Goal: Find specific page/section

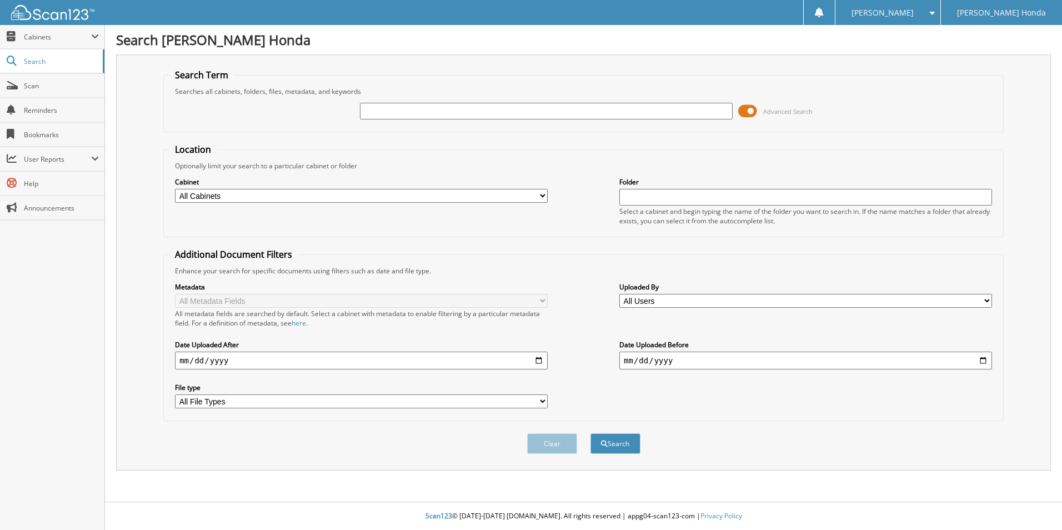
click at [742, 114] on span at bounding box center [747, 111] width 19 height 17
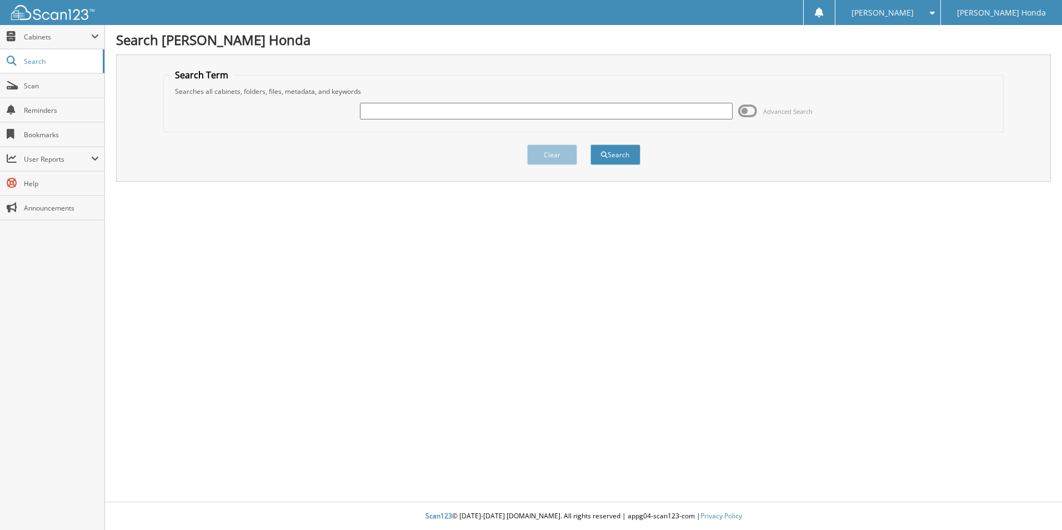
click at [569, 117] on input "text" at bounding box center [546, 111] width 373 height 17
click at [591, 144] on button "Search" at bounding box center [616, 154] width 50 height 21
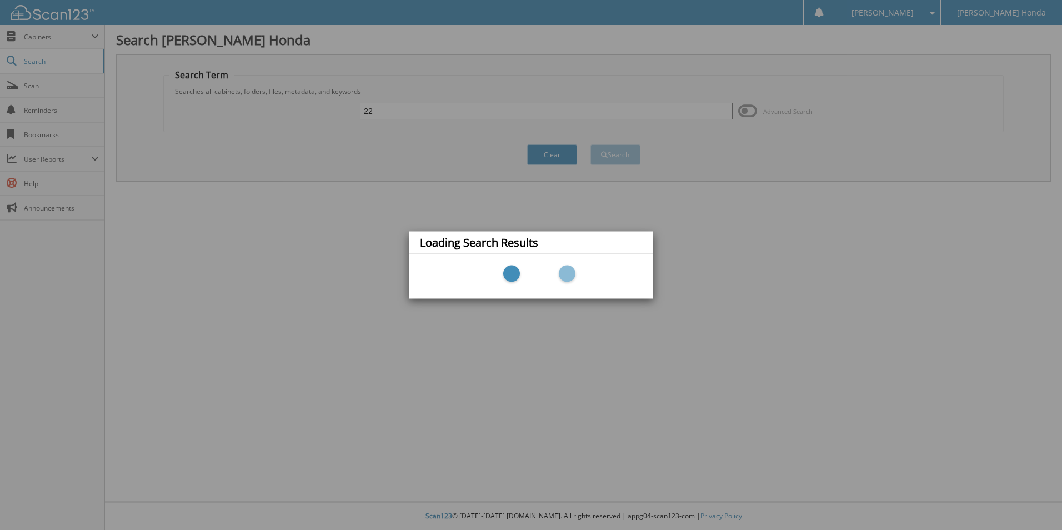
type input "2"
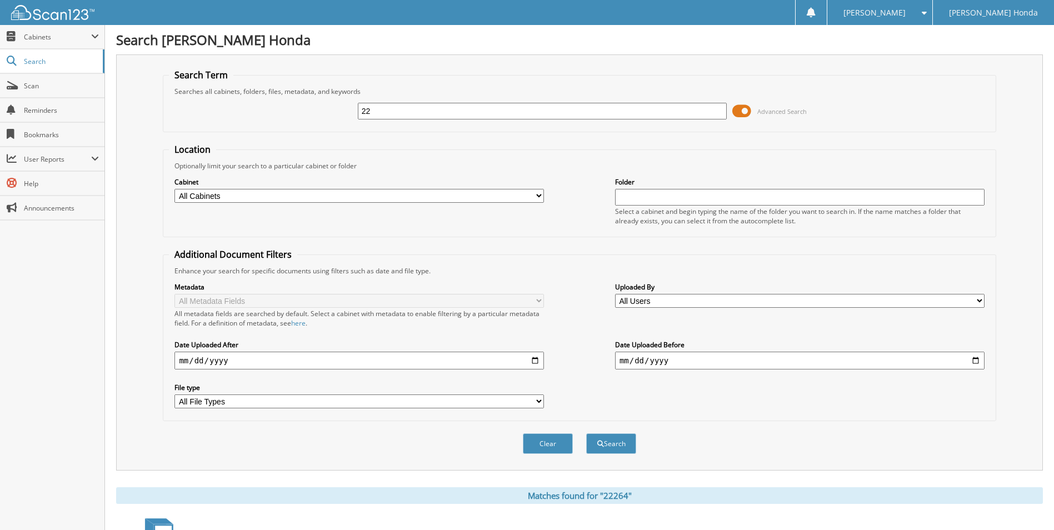
type input "2"
type input "222564"
click at [586, 433] on button "Search" at bounding box center [611, 443] width 50 height 21
click at [735, 112] on span at bounding box center [741, 111] width 19 height 17
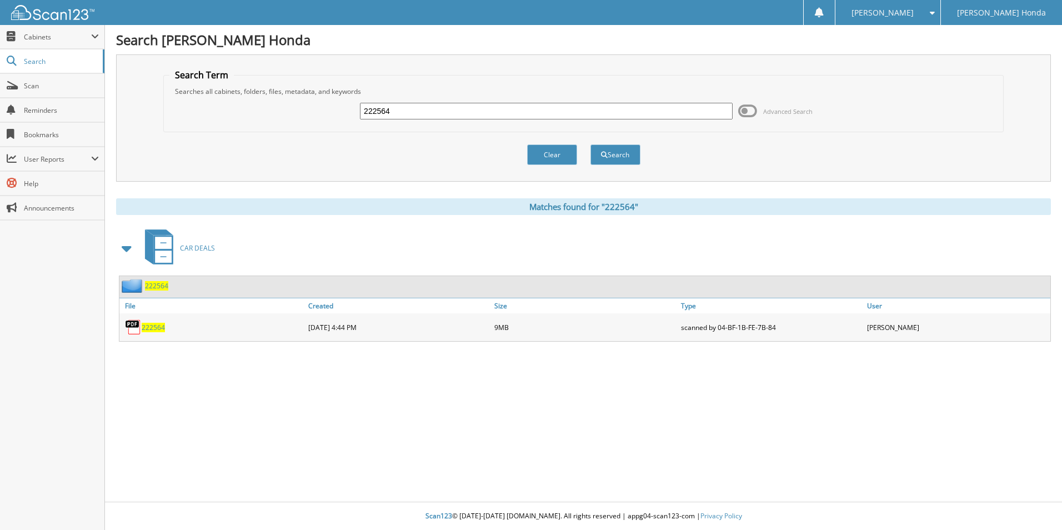
click at [146, 323] on span "222564" at bounding box center [153, 327] width 23 height 9
